Goal: Information Seeking & Learning: Learn about a topic

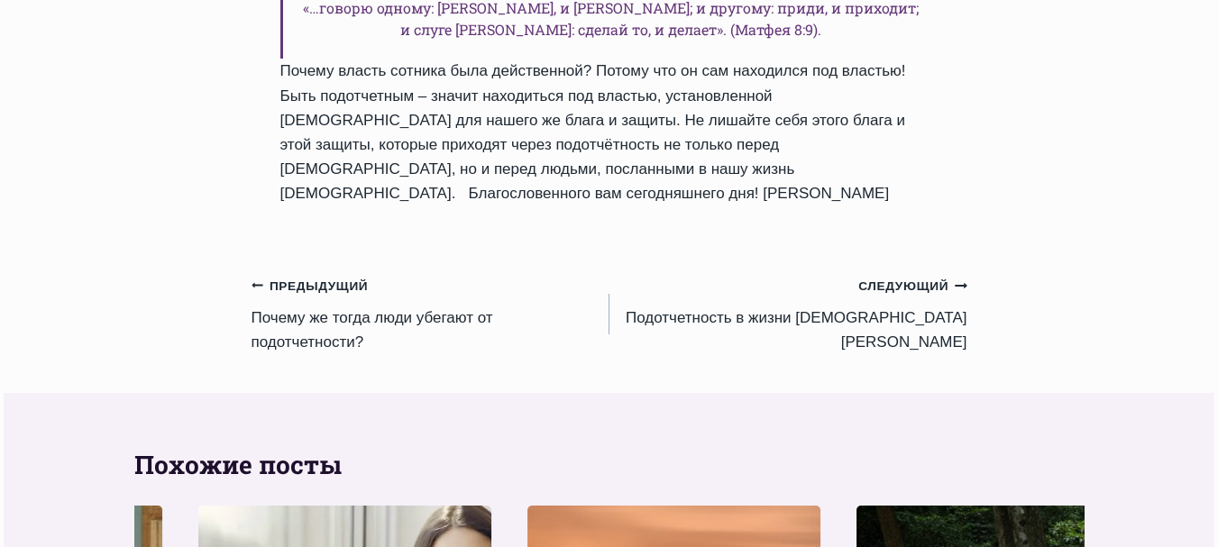
scroll to position [2872, 0]
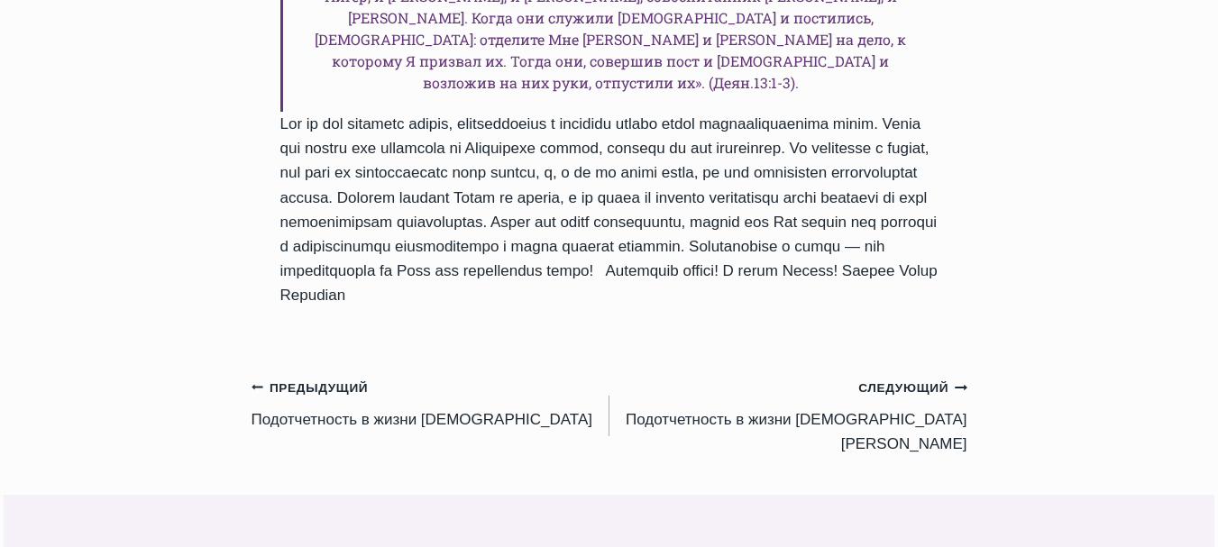
scroll to position [3059, 0]
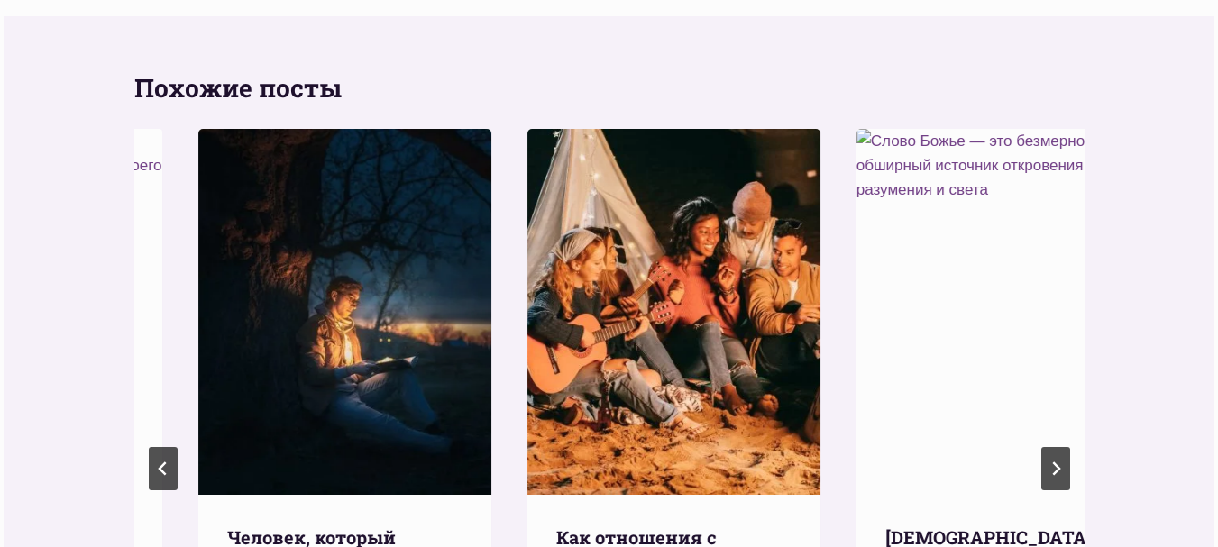
click at [1215, 300] on div "Похожие посты Ежедневное слово Человек, который ежедневно наполняет своё сердце…" at bounding box center [610, 453] width 1212 height 874
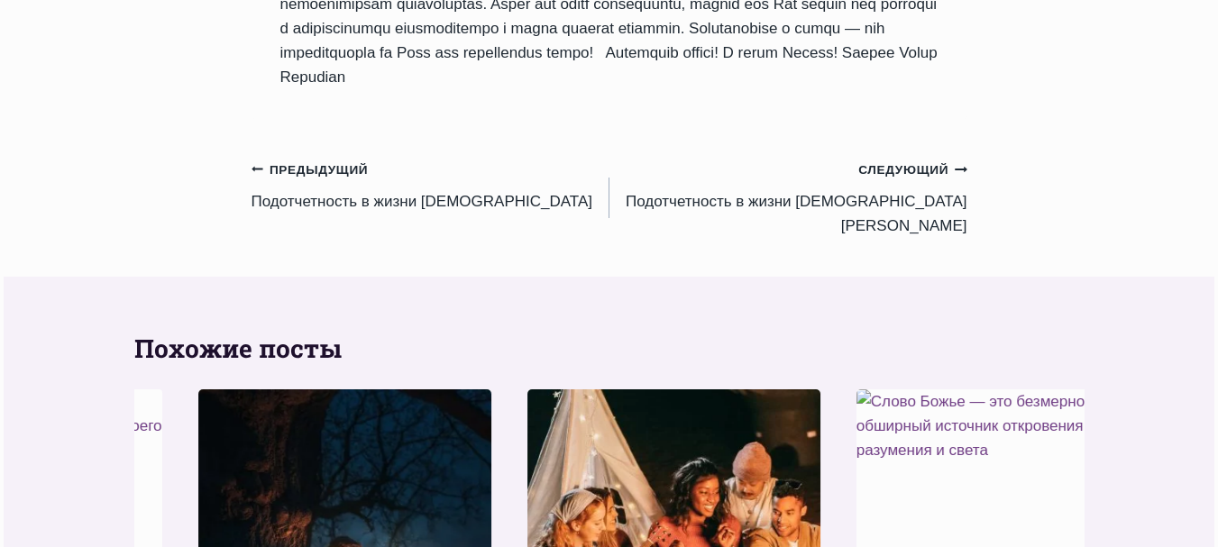
scroll to position [2847, 0]
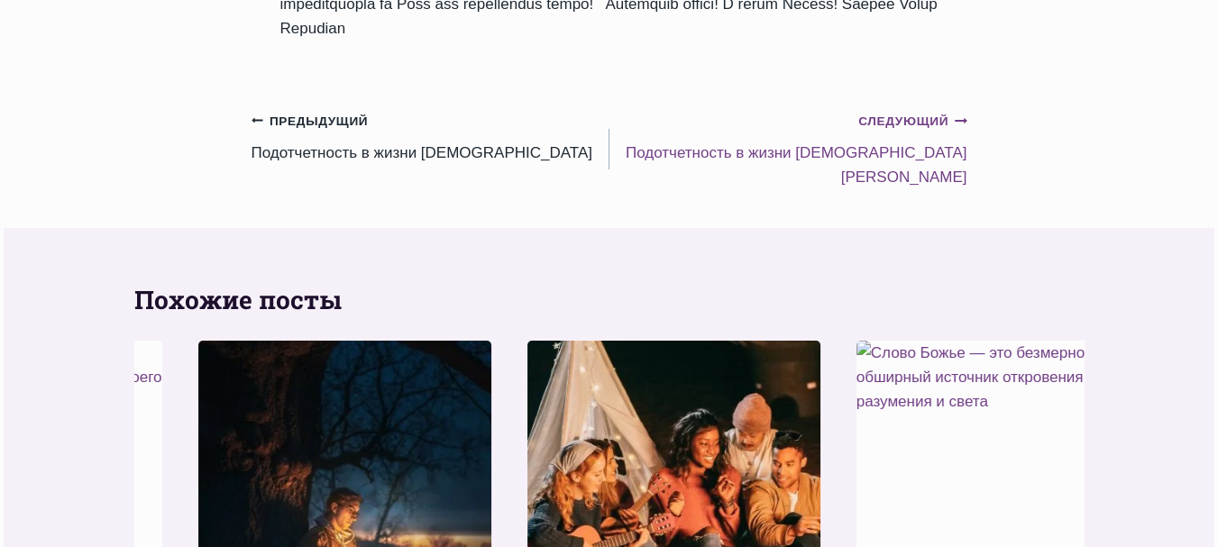
click at [854, 189] on link "Следующий Продолжить Подотчетность в жизни апостола Павла II" at bounding box center [788, 148] width 358 height 81
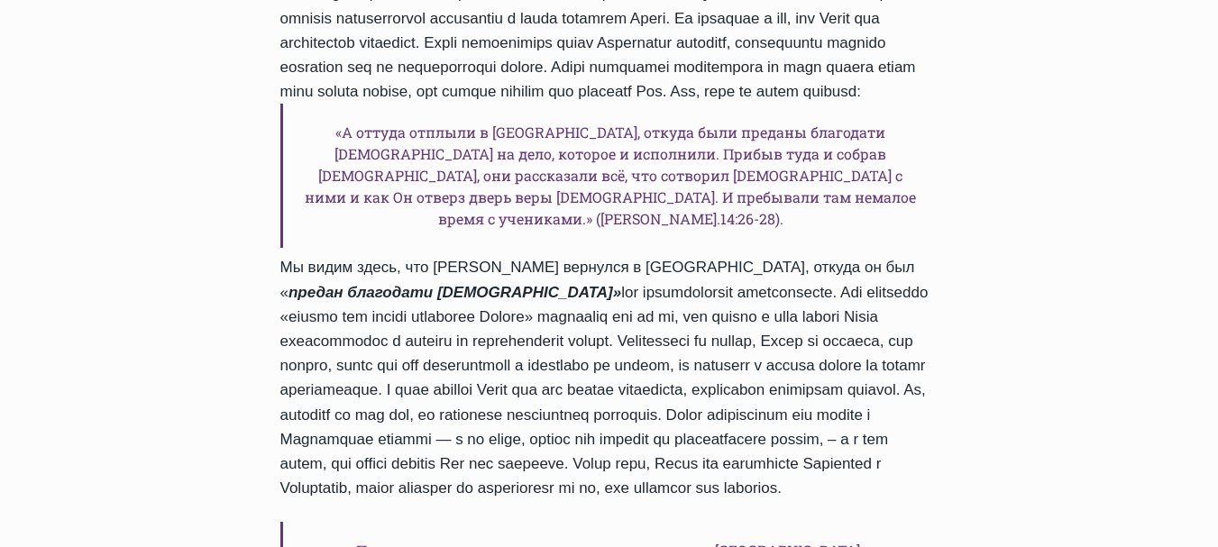
scroll to position [1029, 0]
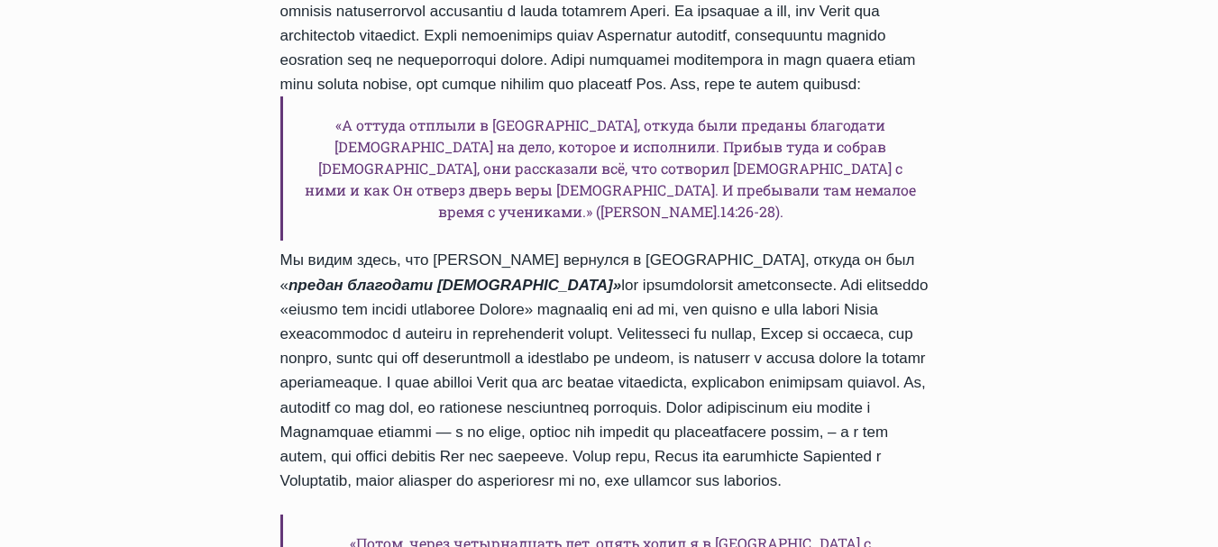
drag, startPoint x: 1231, startPoint y: 173, endPoint x: 1072, endPoint y: 93, distance: 177.8
drag, startPoint x: 1072, startPoint y: 93, endPoint x: 1111, endPoint y: 108, distance: 41.7
drag, startPoint x: 1111, startPoint y: 108, endPoint x: 1182, endPoint y: 83, distance: 75.6
drag, startPoint x: 1182, startPoint y: 83, endPoint x: 1161, endPoint y: 52, distance: 37.0
drag, startPoint x: 1161, startPoint y: 52, endPoint x: 1201, endPoint y: 47, distance: 40.0
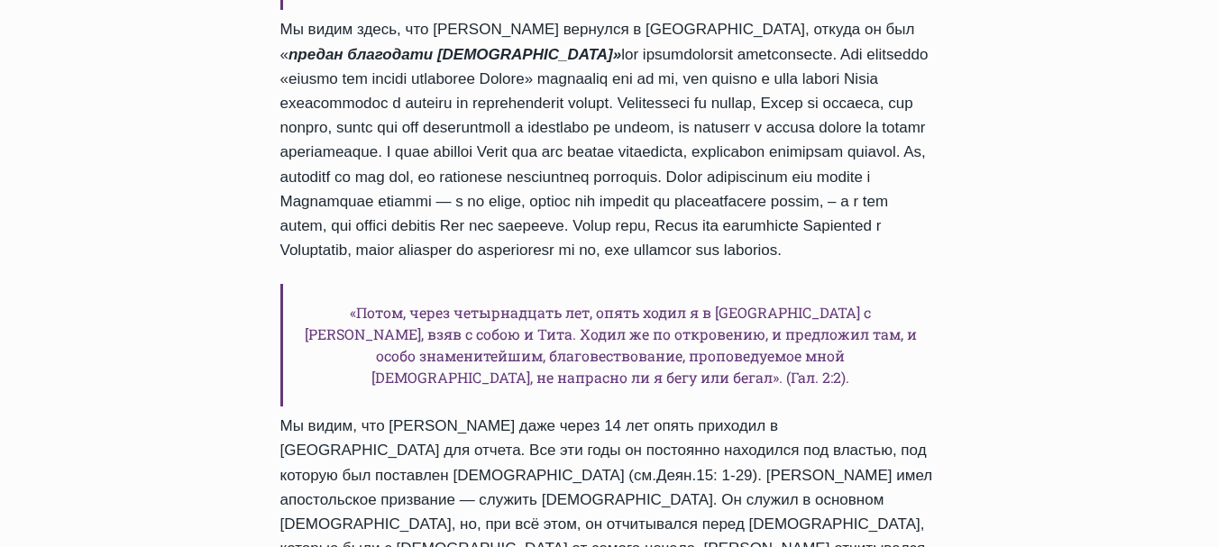
scroll to position [1710, 0]
